Goal: Task Accomplishment & Management: Use online tool/utility

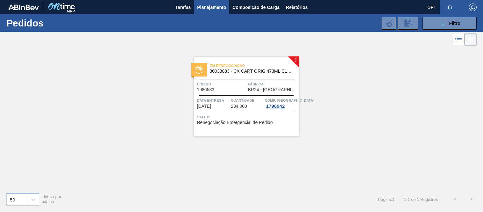
click at [447, 21] on div "089F7B8B-B2A5-4AFE-B5C0-19BA573D28AC Filtro" at bounding box center [449, 23] width 21 height 8
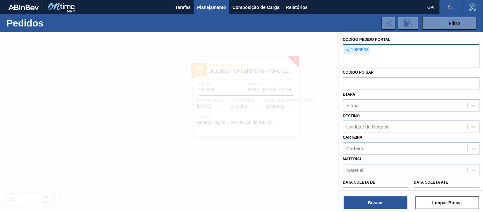
click at [349, 49] on span "×" at bounding box center [348, 50] width 6 height 8
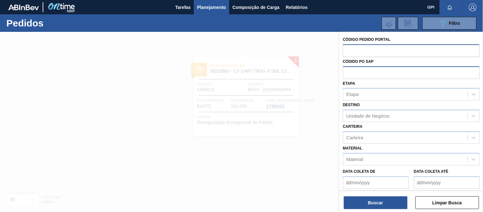
paste input "text"
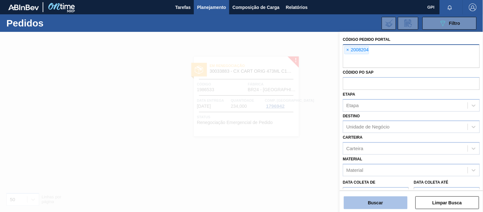
click at [368, 202] on button "Buscar" at bounding box center [376, 202] width 64 height 13
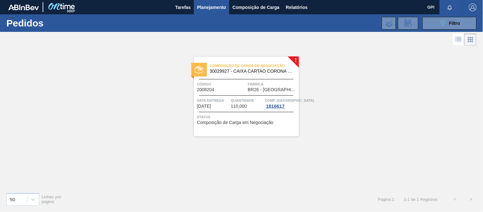
click at [238, 84] on span "Código" at bounding box center [221, 84] width 49 height 6
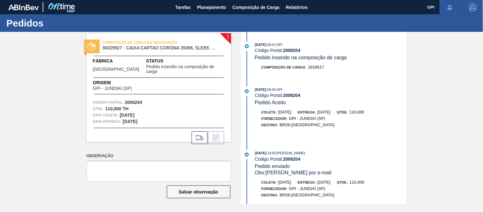
click at [284, 109] on div "Coleta: [DATE]" at bounding box center [276, 112] width 30 height 6
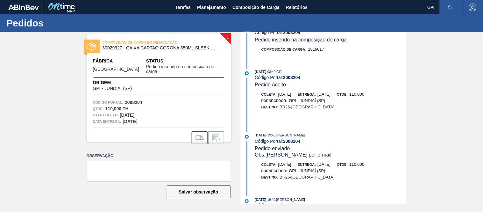
scroll to position [38, 0]
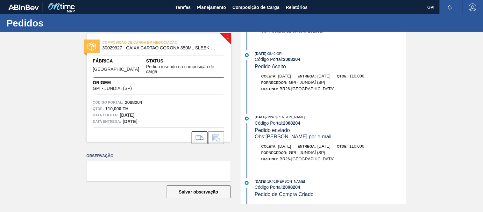
click at [350, 125] on div "[DATE] 19:40 : [PERSON_NAME] Código Portal: 2008204 Pedido enviado Obs: [PERSON…" at bounding box center [329, 127] width 151 height 26
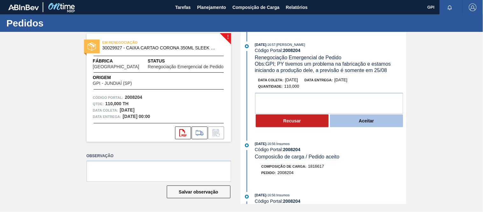
click at [343, 121] on button "Aceitar" at bounding box center [366, 120] width 73 height 13
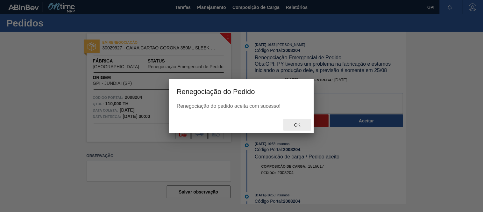
click at [298, 122] on div "Ok" at bounding box center [297, 125] width 28 height 12
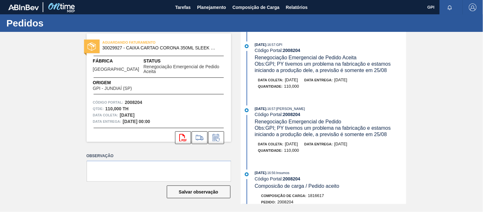
click at [139, 100] on strong "2008204" at bounding box center [133, 102] width 17 height 5
click at [138, 100] on strong "2008204" at bounding box center [133, 102] width 17 height 5
copy strong "2008204"
click at [180, 134] on icon "svg{fill:#ff0000}" at bounding box center [183, 138] width 8 height 8
click at [172, 100] on div "Código Portal: 2008204" at bounding box center [159, 102] width 132 height 6
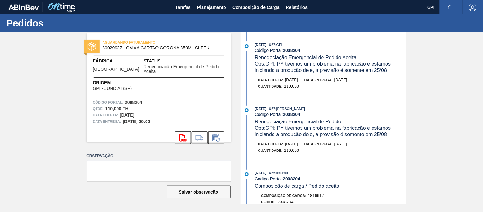
click at [320, 100] on div "13/08/2025 - 16:57 : GPI Código Portal: 2008204 Renegociação Emergencial de Ped…" at bounding box center [324, 118] width 164 height 172
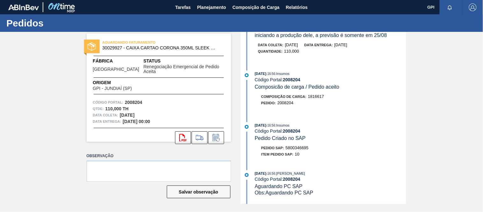
scroll to position [106, 0]
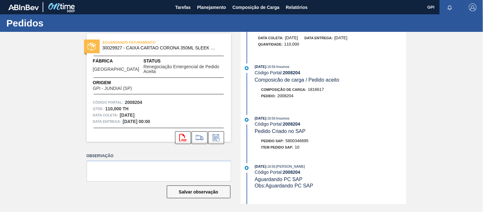
click at [304, 143] on span "5800346695" at bounding box center [296, 140] width 23 height 5
copy span "5800346695"
click at [291, 143] on span "5800346695" at bounding box center [296, 140] width 23 height 5
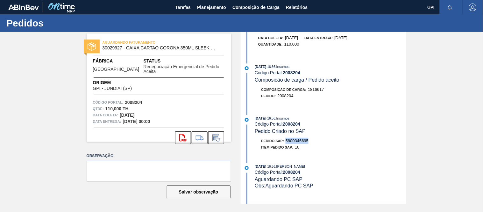
copy span "5800346695"
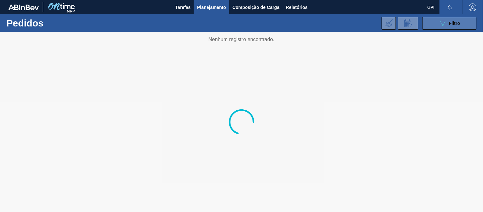
click at [461, 26] on button "089F7B8B-B2A5-4AFE-B5C0-19BA573D28AC Filtro" at bounding box center [449, 23] width 54 height 13
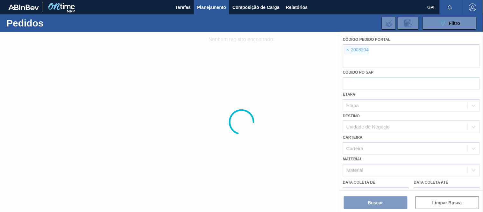
click at [348, 49] on div at bounding box center [241, 122] width 483 height 180
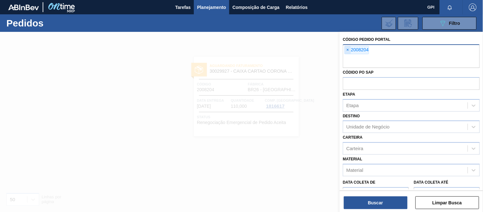
click at [348, 49] on span "×" at bounding box center [348, 50] width 6 height 8
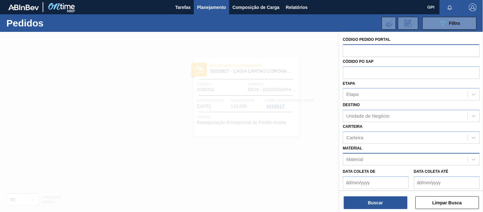
click at [394, 160] on div "Material" at bounding box center [405, 158] width 124 height 9
paste input "30012281"
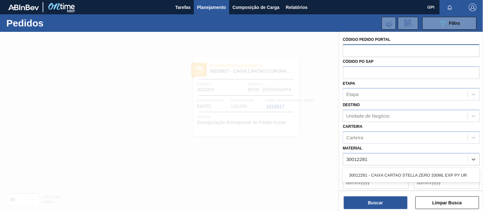
type input "30012281"
click at [289, 113] on div at bounding box center [241, 138] width 483 height 212
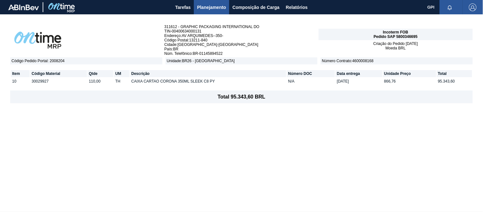
click at [214, 115] on div "311612 - GRAPHIC PACKAGING INTERNATIONAL DO TIN - 00400634000131 Endereço : AV …" at bounding box center [241, 112] width 483 height 197
